Goal: Check status

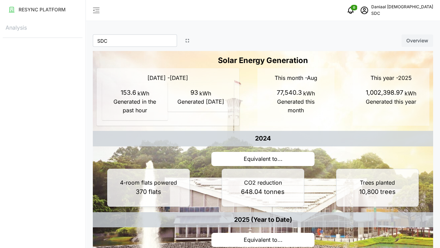
click at [187, 41] on icon "button" at bounding box center [188, 41] width 6 height 6
click at [187, 68] on div "[DATE] - [DATE] 153.6 kWh Generated in the past hour 93 kWh Generated [DATE]" at bounding box center [168, 96] width 143 height 57
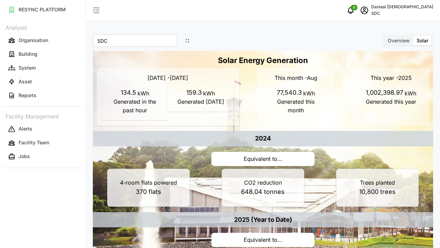
click at [190, 40] on span "button" at bounding box center [187, 40] width 9 height 9
